Goal: Find specific page/section: Find specific page/section

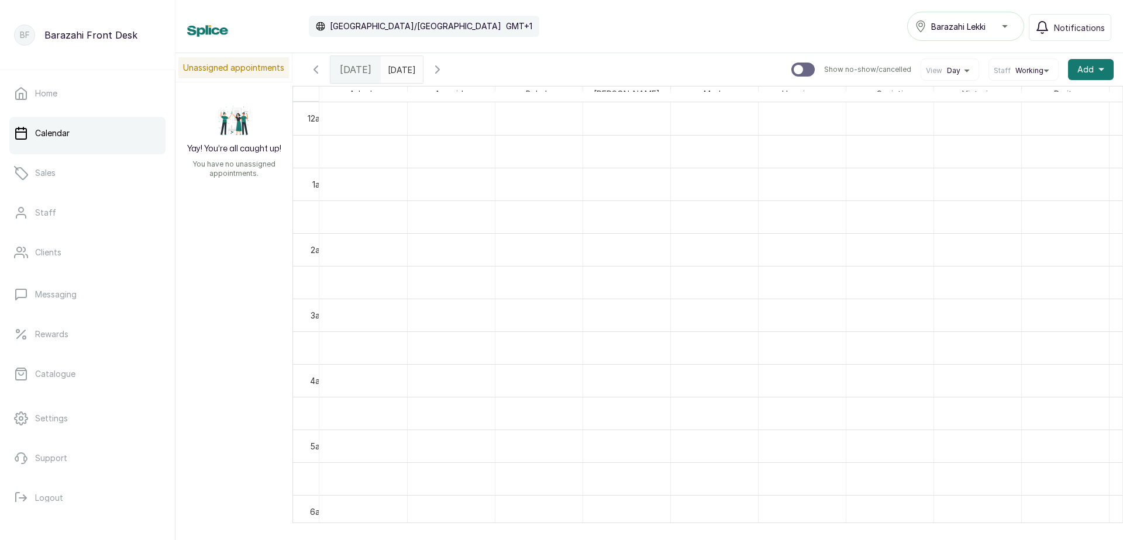
scroll to position [394, 0]
click at [56, 174] on p "Sales" at bounding box center [45, 173] width 20 height 12
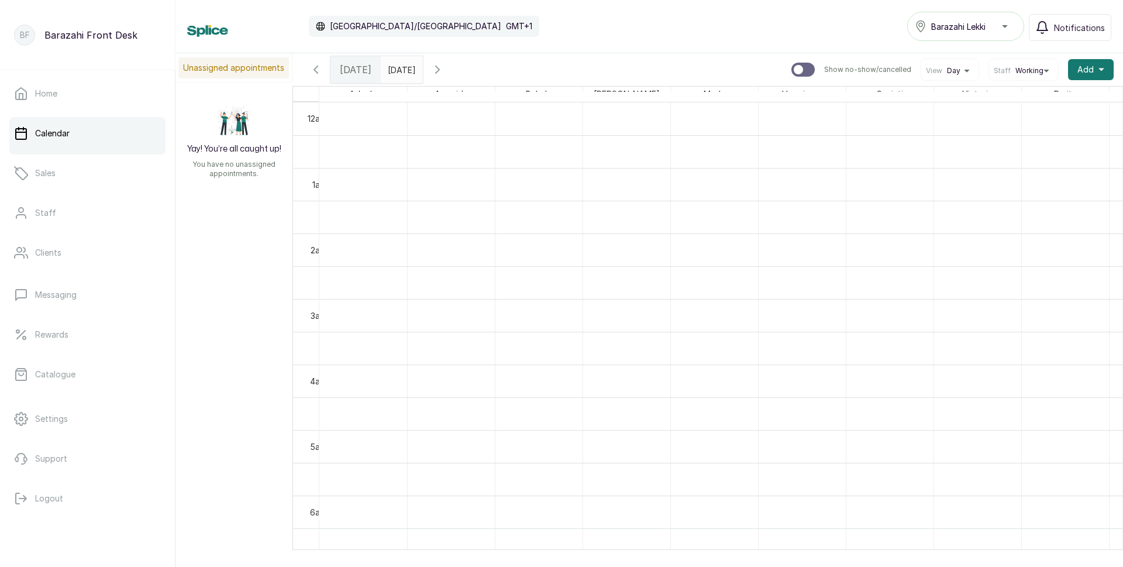
scroll to position [394, 0]
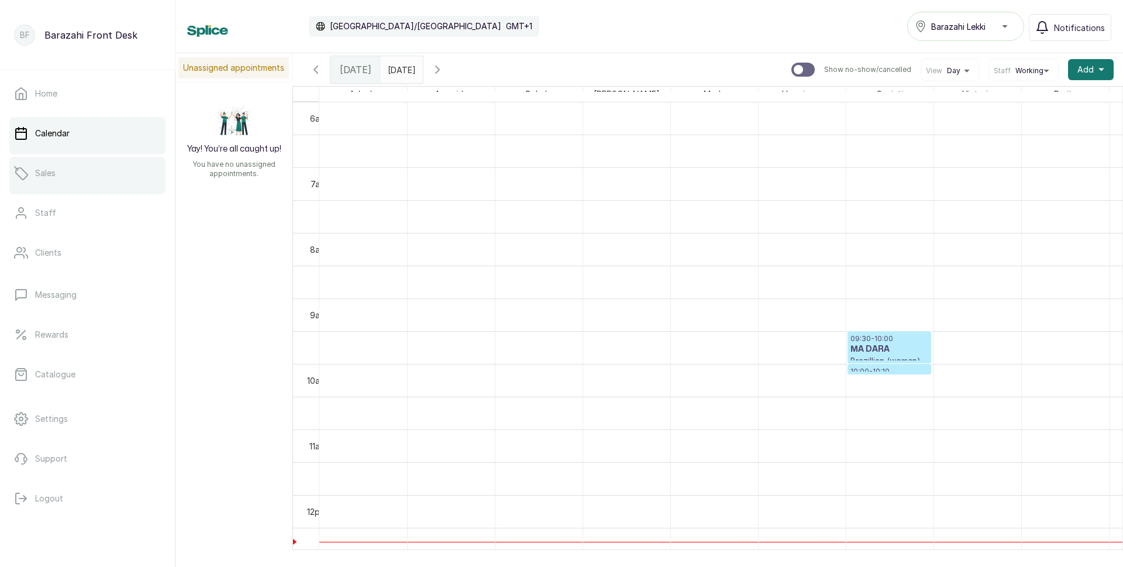
click at [70, 164] on link "Sales" at bounding box center [87, 173] width 156 height 33
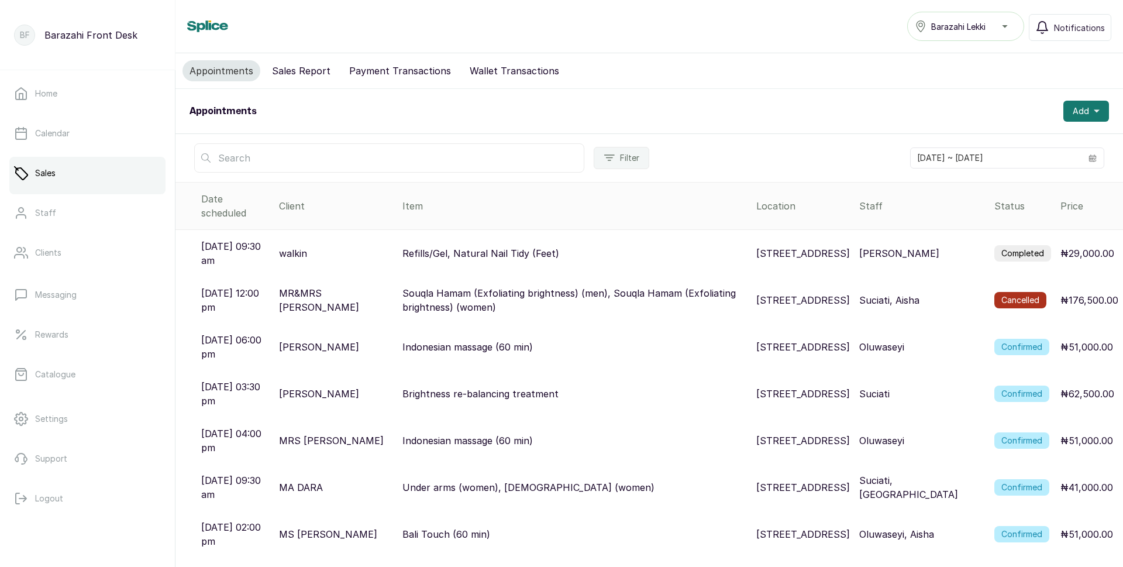
click at [60, 178] on link "Sales" at bounding box center [87, 173] width 156 height 33
click at [87, 140] on link "Calendar" at bounding box center [87, 133] width 156 height 33
click at [361, 67] on button "Payment Transactions" at bounding box center [400, 70] width 116 height 21
